Goal: Information Seeking & Learning: Find specific fact

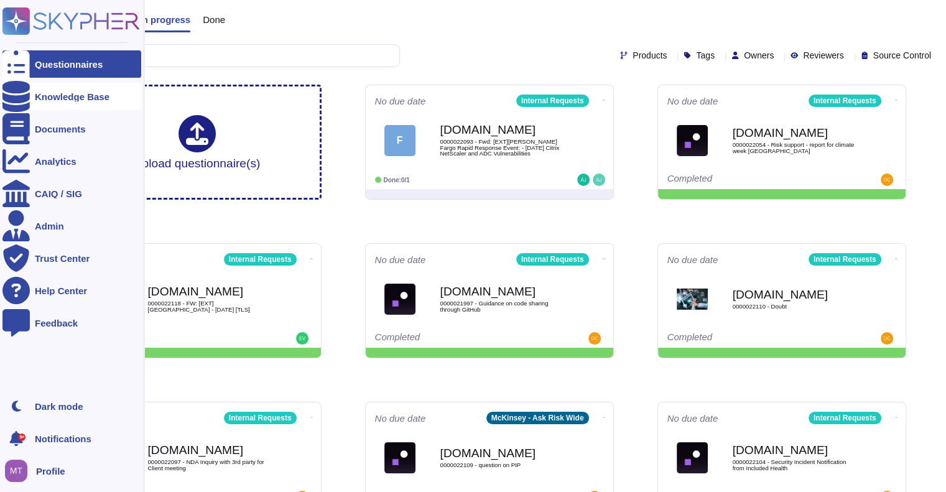
click at [23, 89] on div at bounding box center [15, 96] width 27 height 27
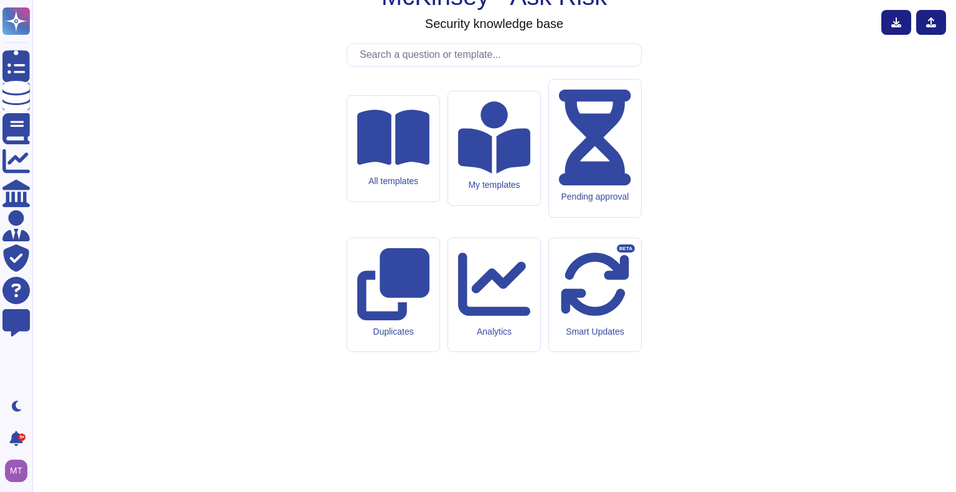
click at [447, 66] on input "text" at bounding box center [496, 55] width 287 height 22
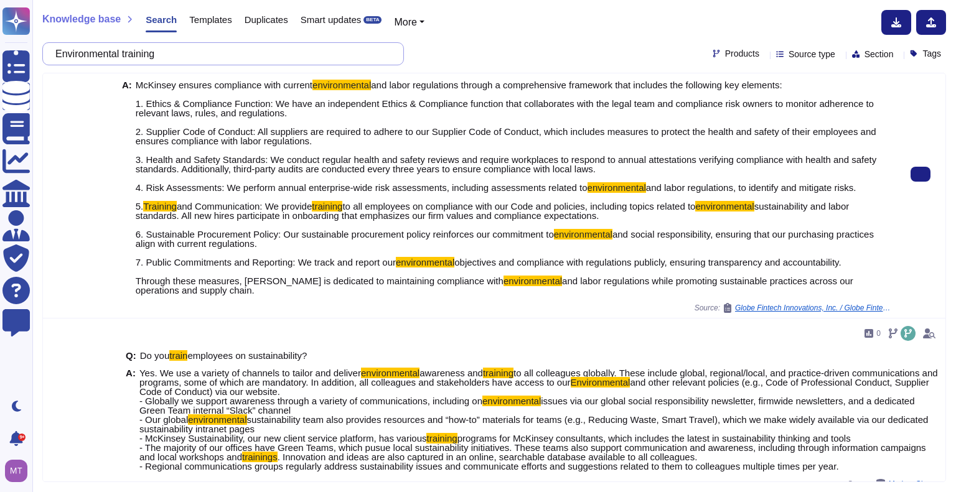
scroll to position [249, 0]
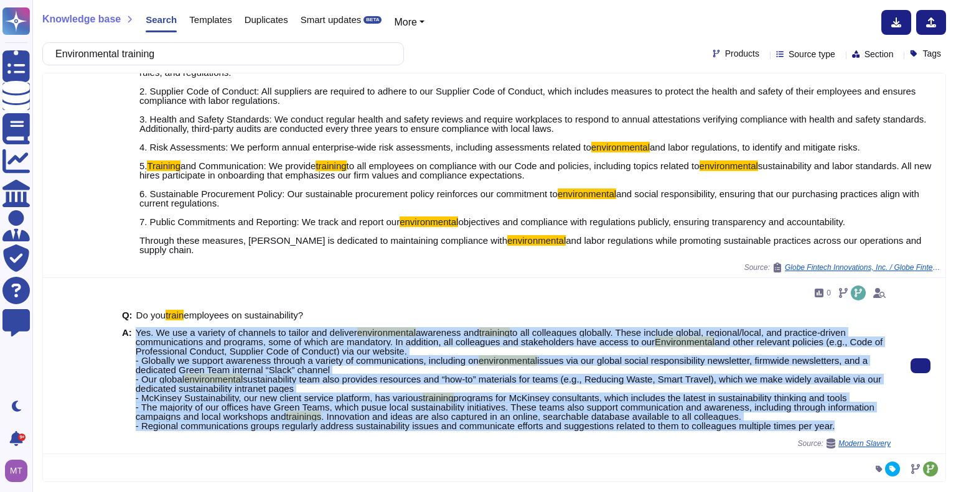
drag, startPoint x: 836, startPoint y: 425, endPoint x: 132, endPoint y: 331, distance: 710.5
click at [132, 331] on div "A: Yes. We use a variety of channels to tailor and deliver environmental awaren…" at bounding box center [506, 379] width 768 height 103
copy span "Lor. Ip dol s ametcon ad elitsedd ei tempor inc utlabor etdoloremagna aliquaeni…"
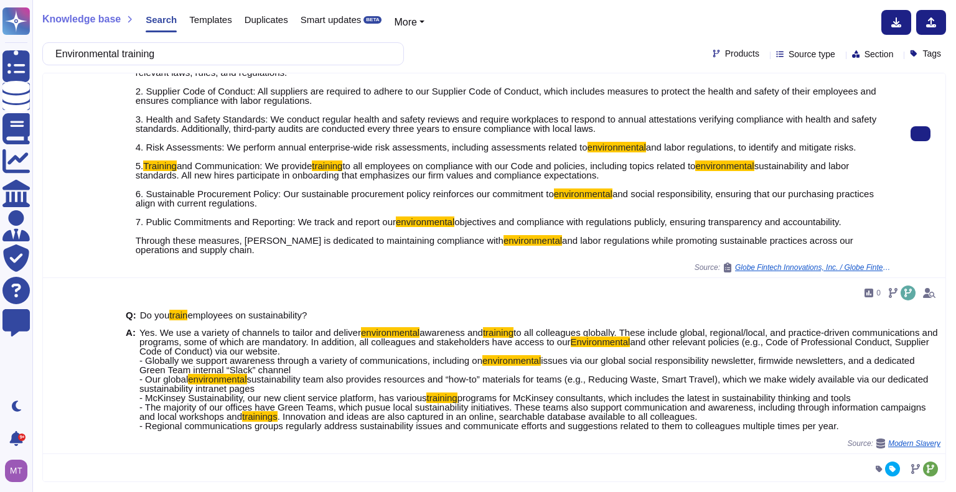
click at [78, 103] on div at bounding box center [80, 133] width 74 height 287
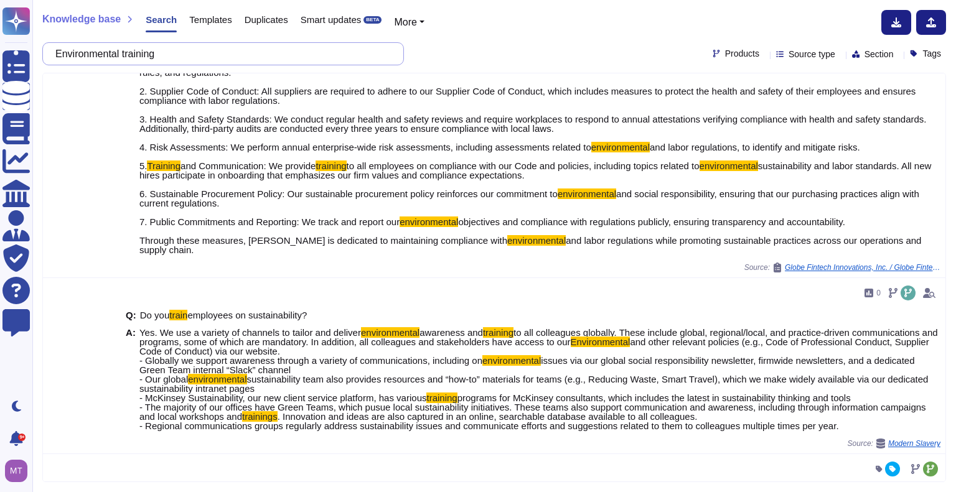
drag, startPoint x: 90, startPoint y: 54, endPoint x: 34, endPoint y: 55, distance: 55.4
click at [34, 55] on div "Knowledge base Search Templates Duplicates Smart updates BETA More Environmenta…" at bounding box center [493, 246] width 923 height 492
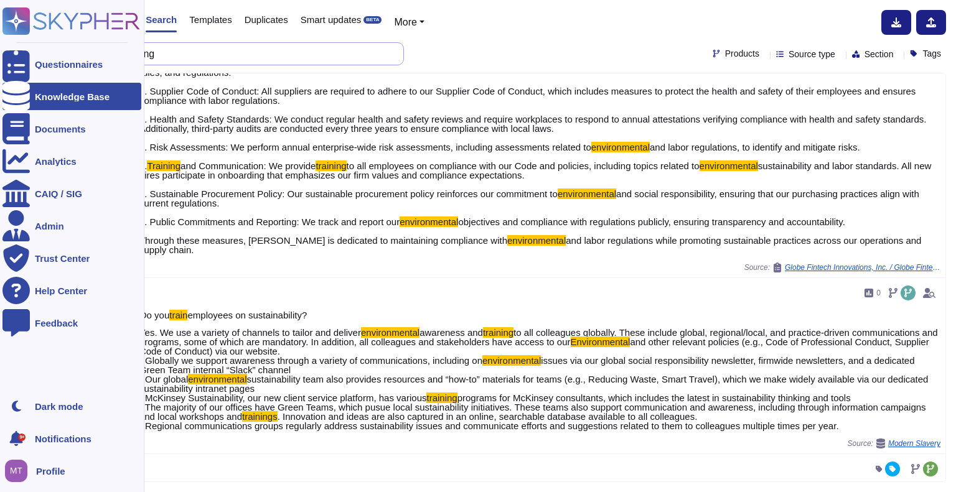
drag, startPoint x: 180, startPoint y: 53, endPoint x: 31, endPoint y: 47, distance: 148.8
click at [31, 47] on div "Questionnaires Knowledge Base Documents Analytics CAIQ / SIG Admin Trust Center…" at bounding box center [478, 246] width 956 height 492
paste input "c) Employee HSE Training Program."
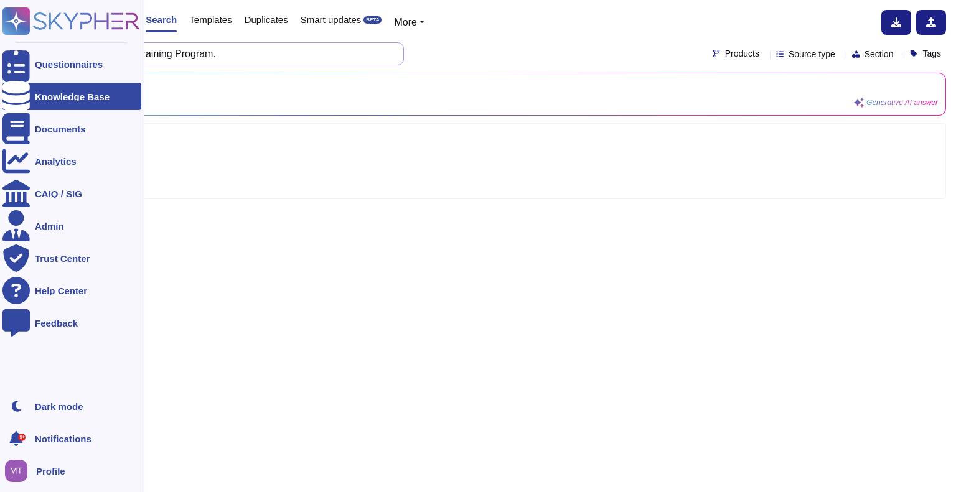
type input "c) Employee HSE Training Program."
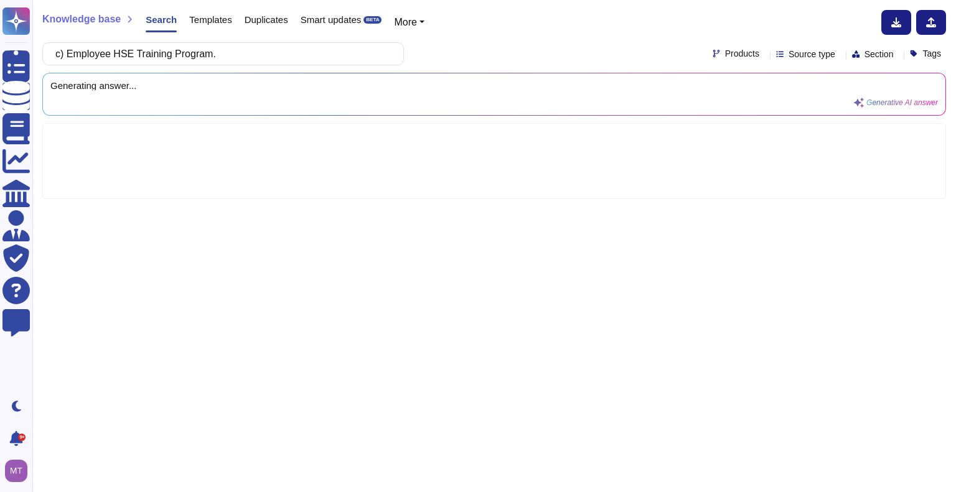
drag, startPoint x: 352, startPoint y: 65, endPoint x: 441, endPoint y: 128, distance: 108.4
click at [391, 98] on div "Knowledge base Search Templates Duplicates Smart updates BETA More c) Employee …" at bounding box center [493, 246] width 923 height 492
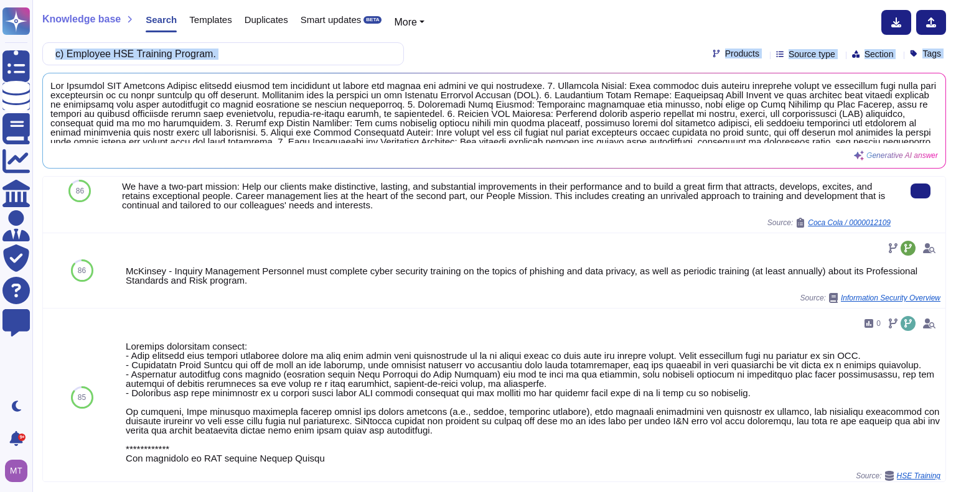
scroll to position [124, 0]
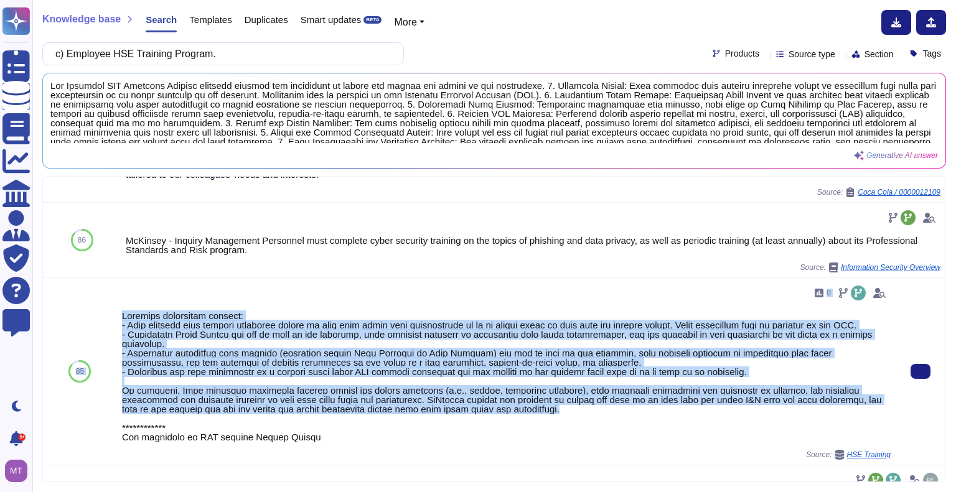
drag, startPoint x: 490, startPoint y: 420, endPoint x: 109, endPoint y: 330, distance: 391.2
click at [109, 330] on div "85 0 Source: HSE Training" at bounding box center [494, 371] width 902 height 187
copy div "85 0 Training guidelines include: - Each location must conduct emergency drills…"
